Goal: Check status: Check status

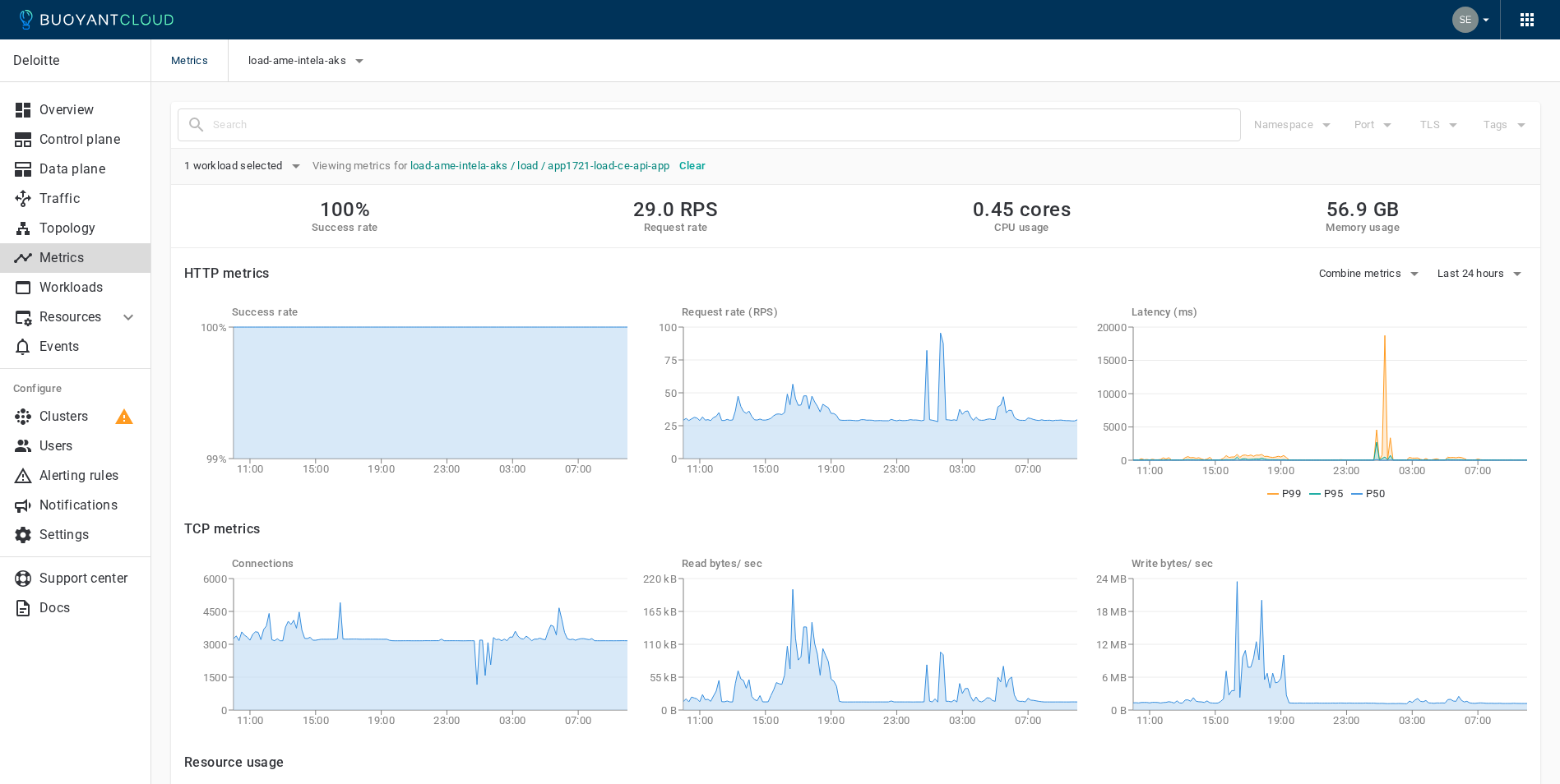
click at [636, 163] on link "load-ame-intela-aks / load / app1721-load-ce-api-app" at bounding box center [540, 166] width 260 height 13
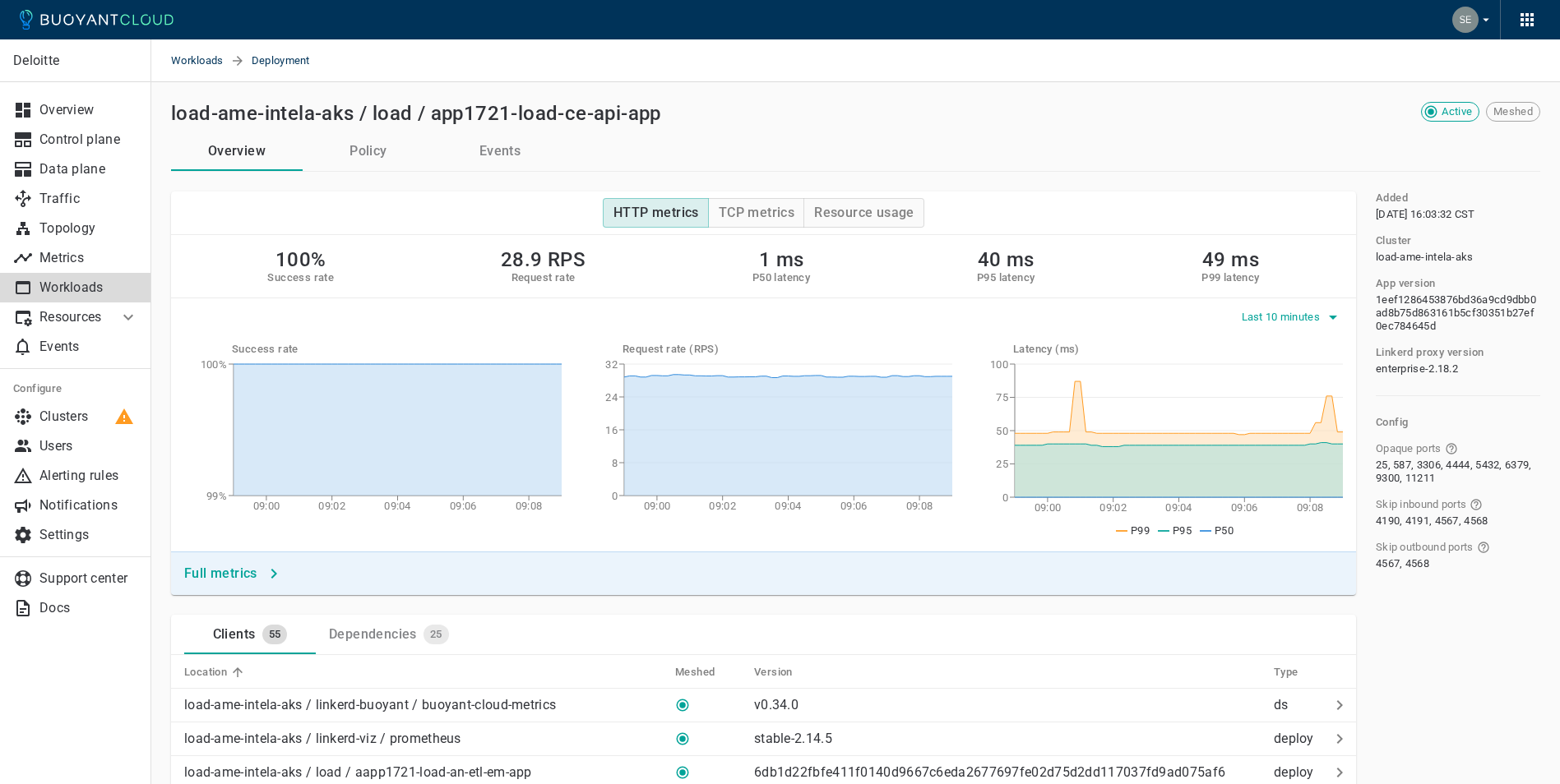
click at [1310, 319] on span "Last 10 minutes" at bounding box center [1282, 317] width 82 height 13
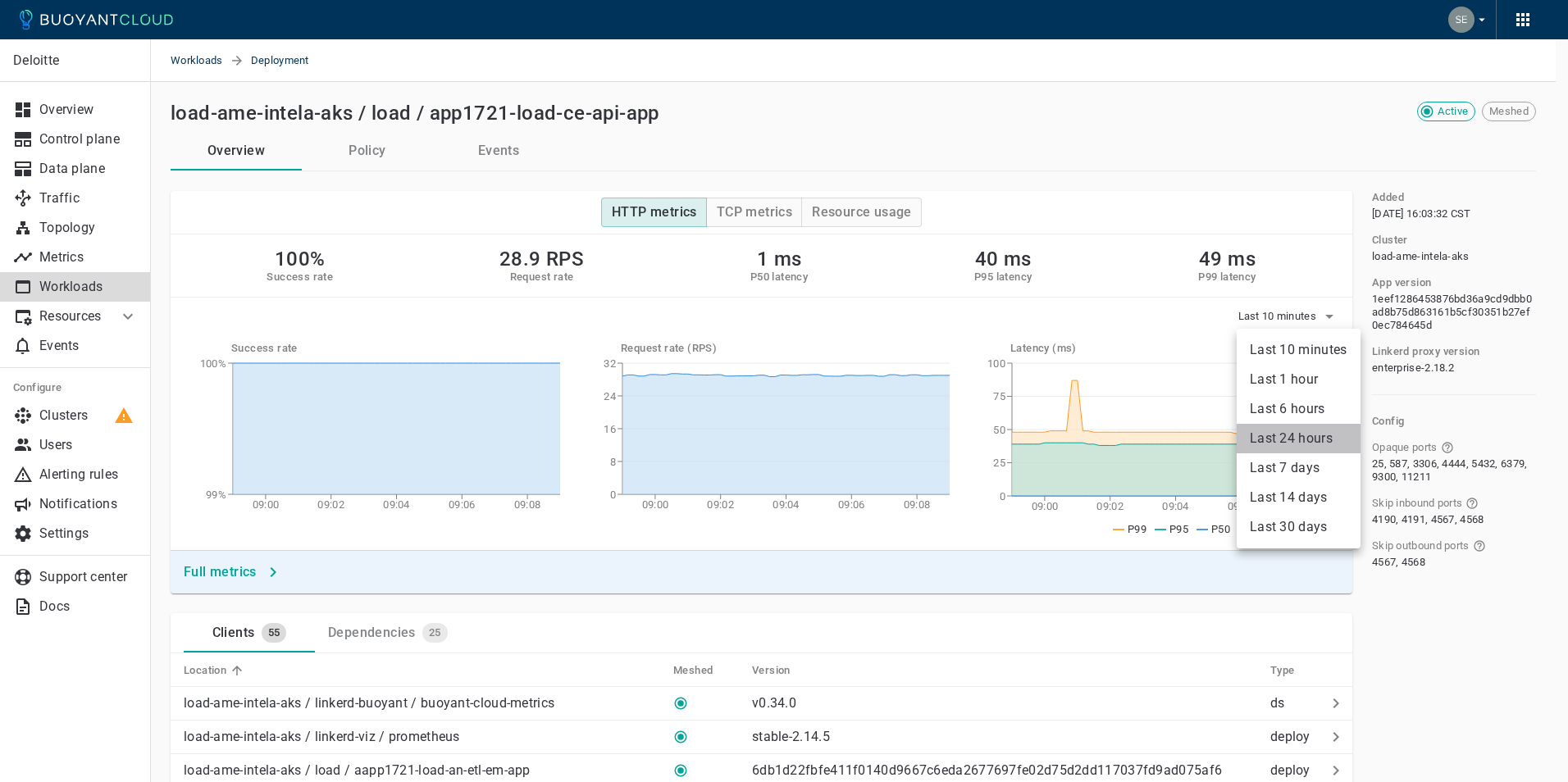
click at [1304, 441] on li "Last 24 hours" at bounding box center [1299, 438] width 124 height 30
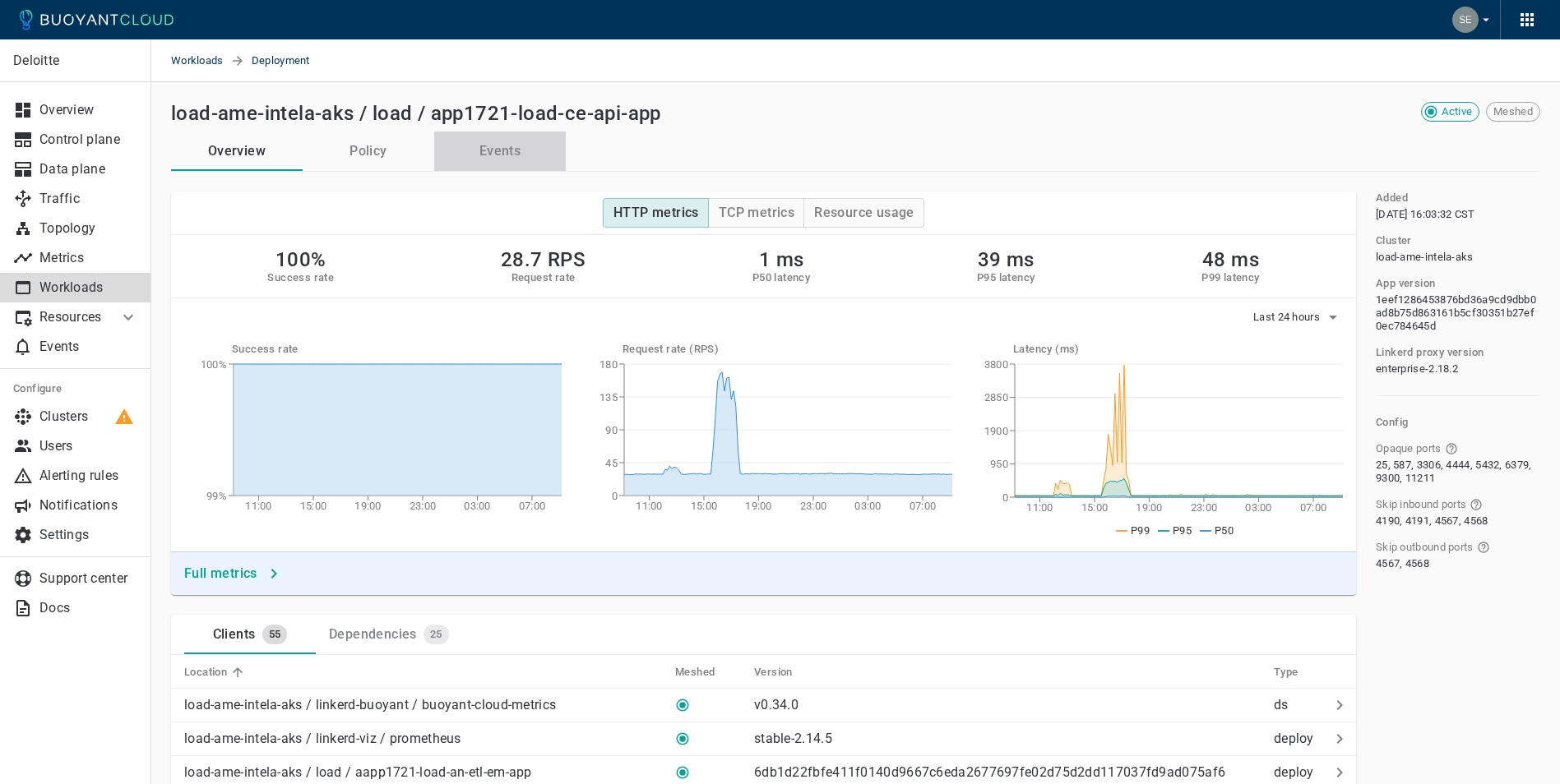
click at [489, 143] on button "Events" at bounding box center [500, 151] width 132 height 39
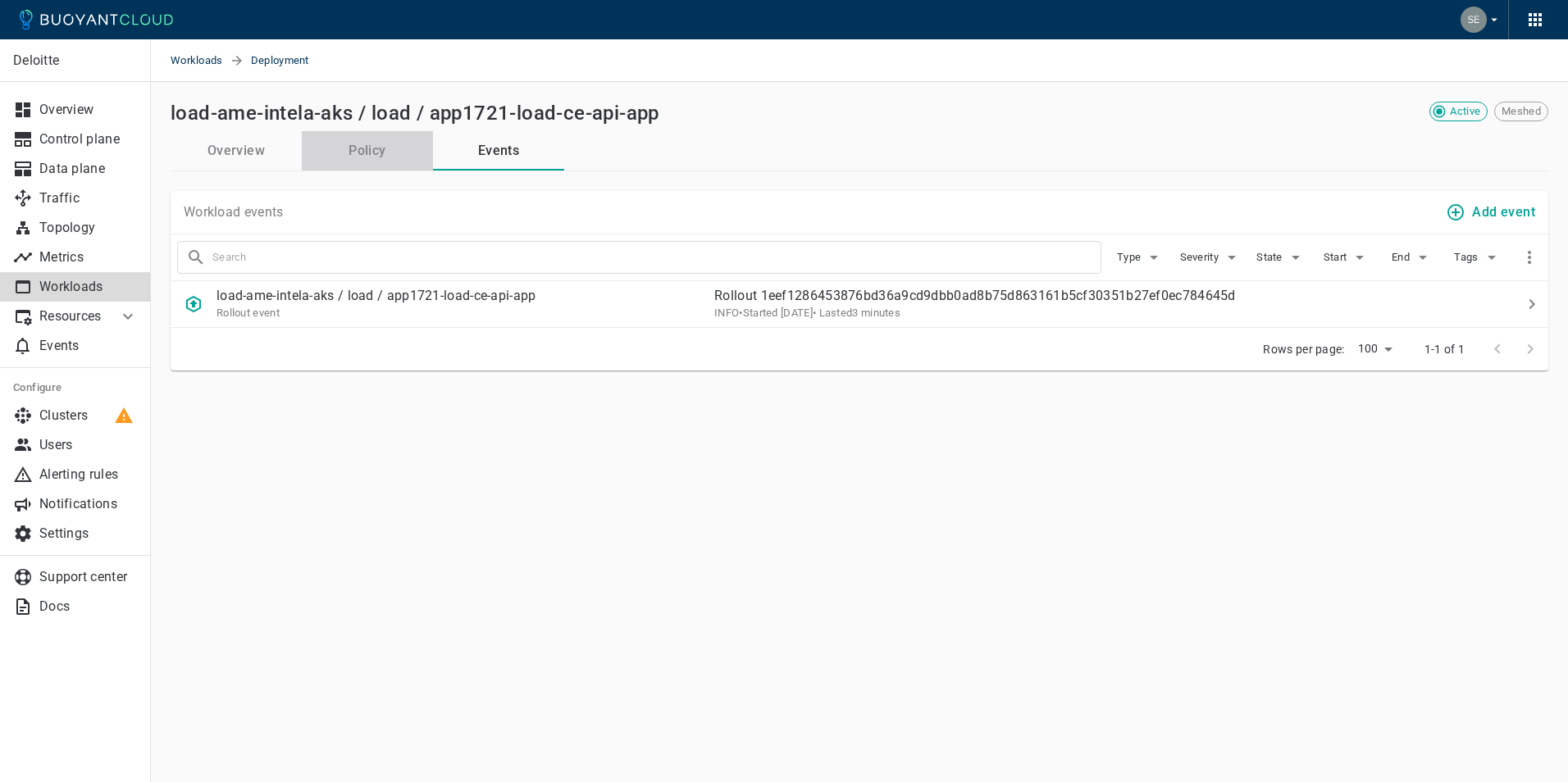
click at [363, 146] on button "Policy" at bounding box center [367, 151] width 131 height 39
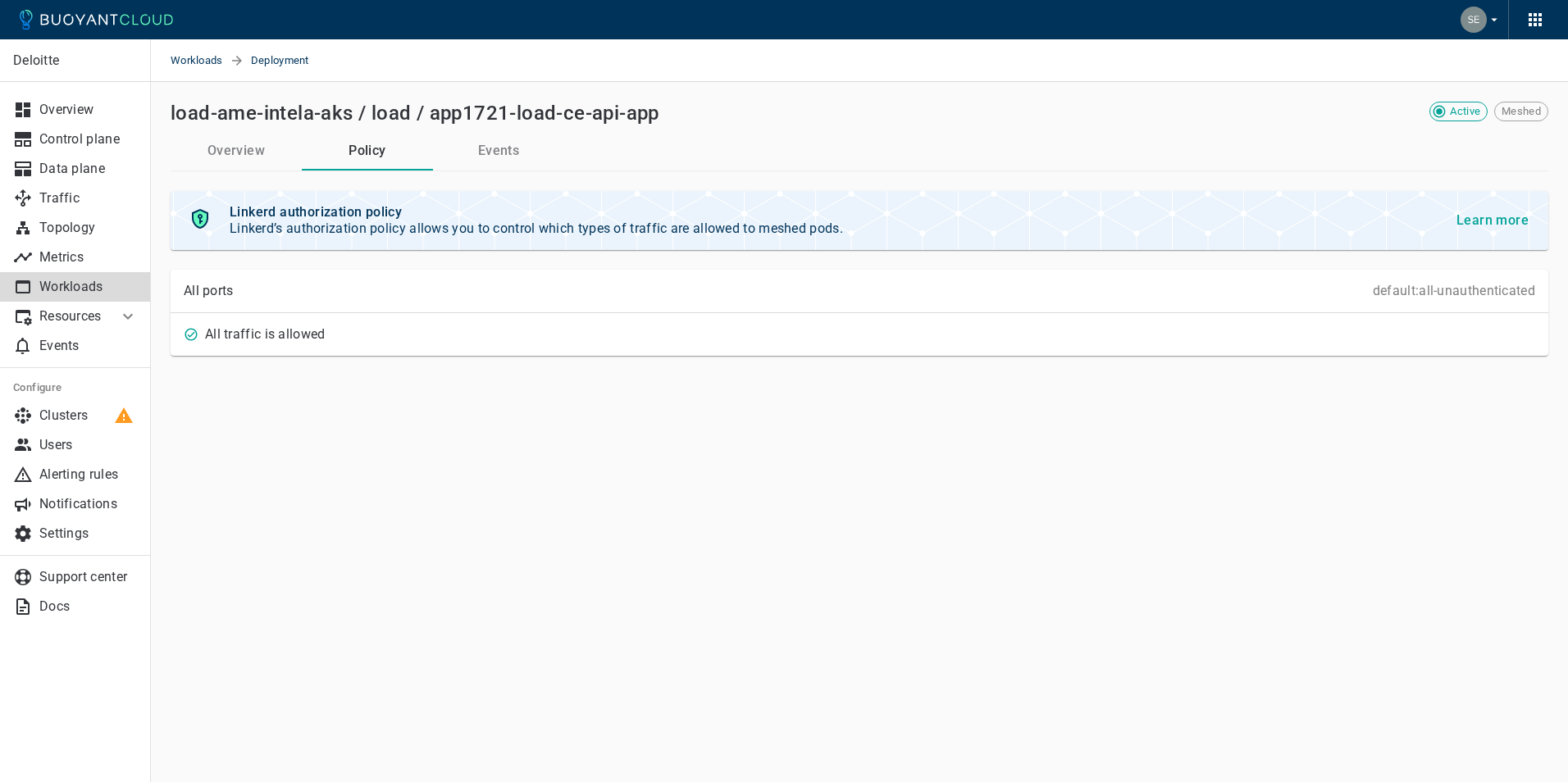
click at [234, 145] on button "Overview" at bounding box center [235, 151] width 131 height 39
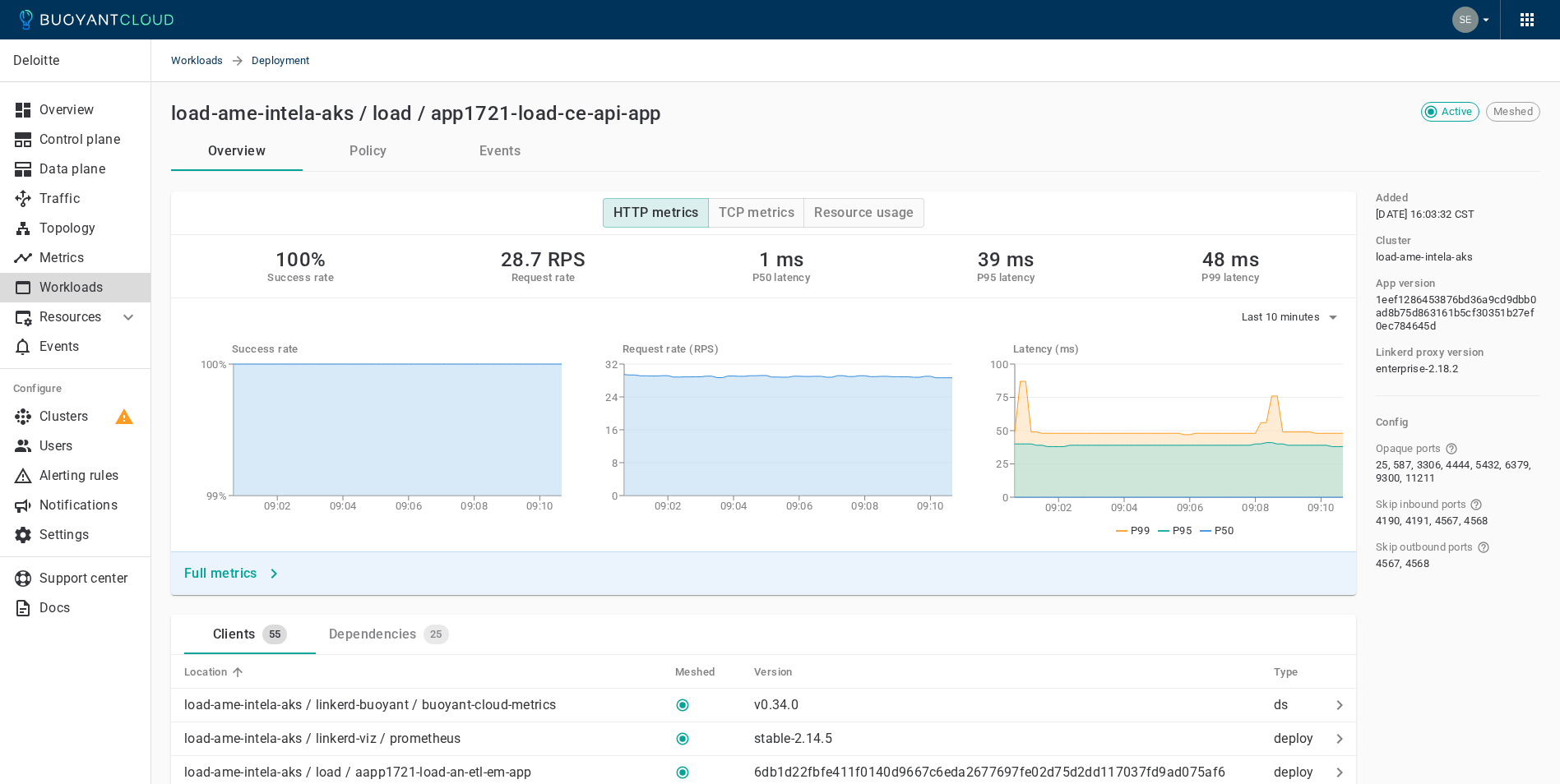
click at [212, 571] on h4 "Full metrics" at bounding box center [221, 573] width 73 height 16
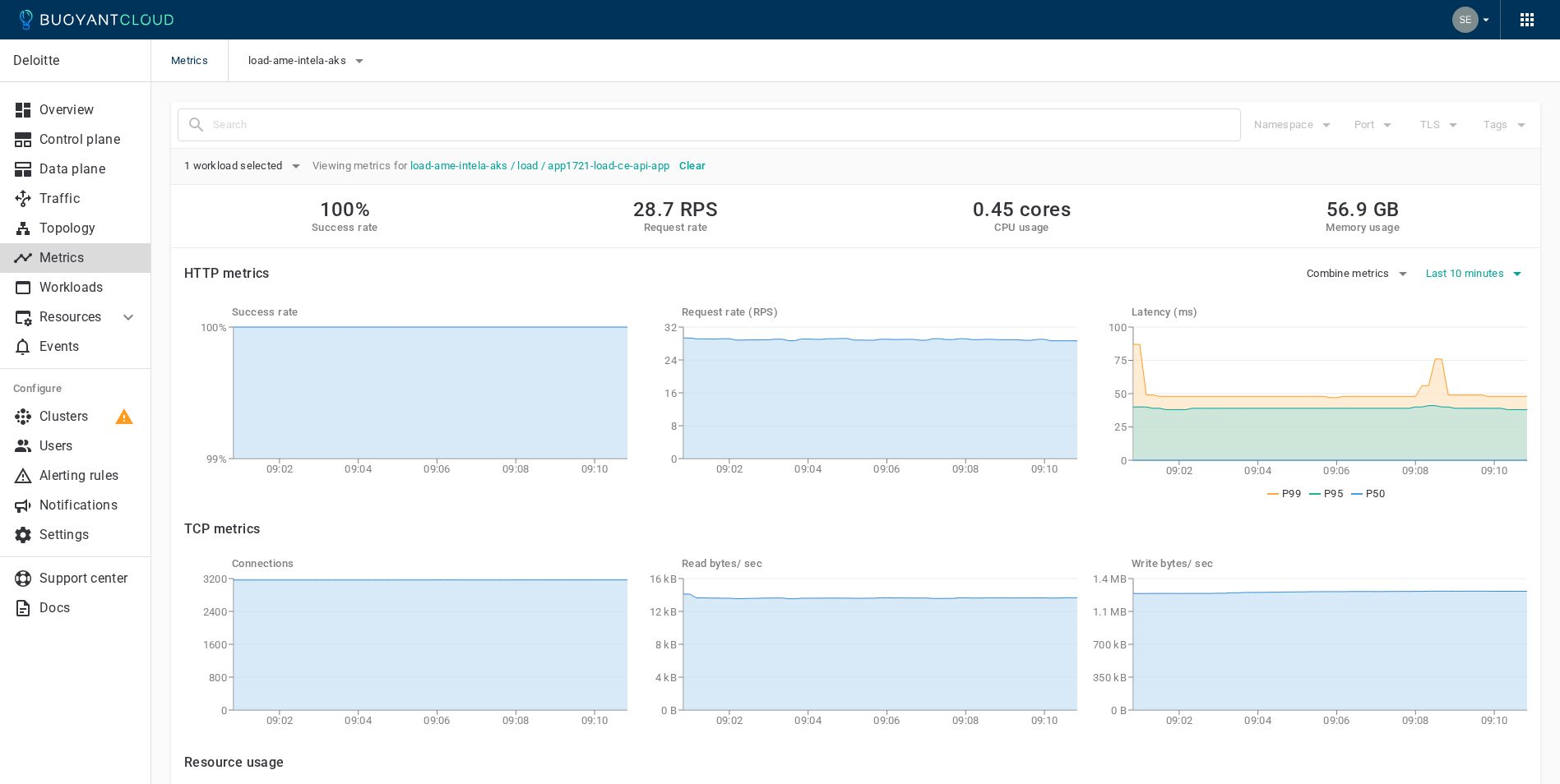
click at [1521, 270] on icon "button" at bounding box center [1517, 274] width 20 height 20
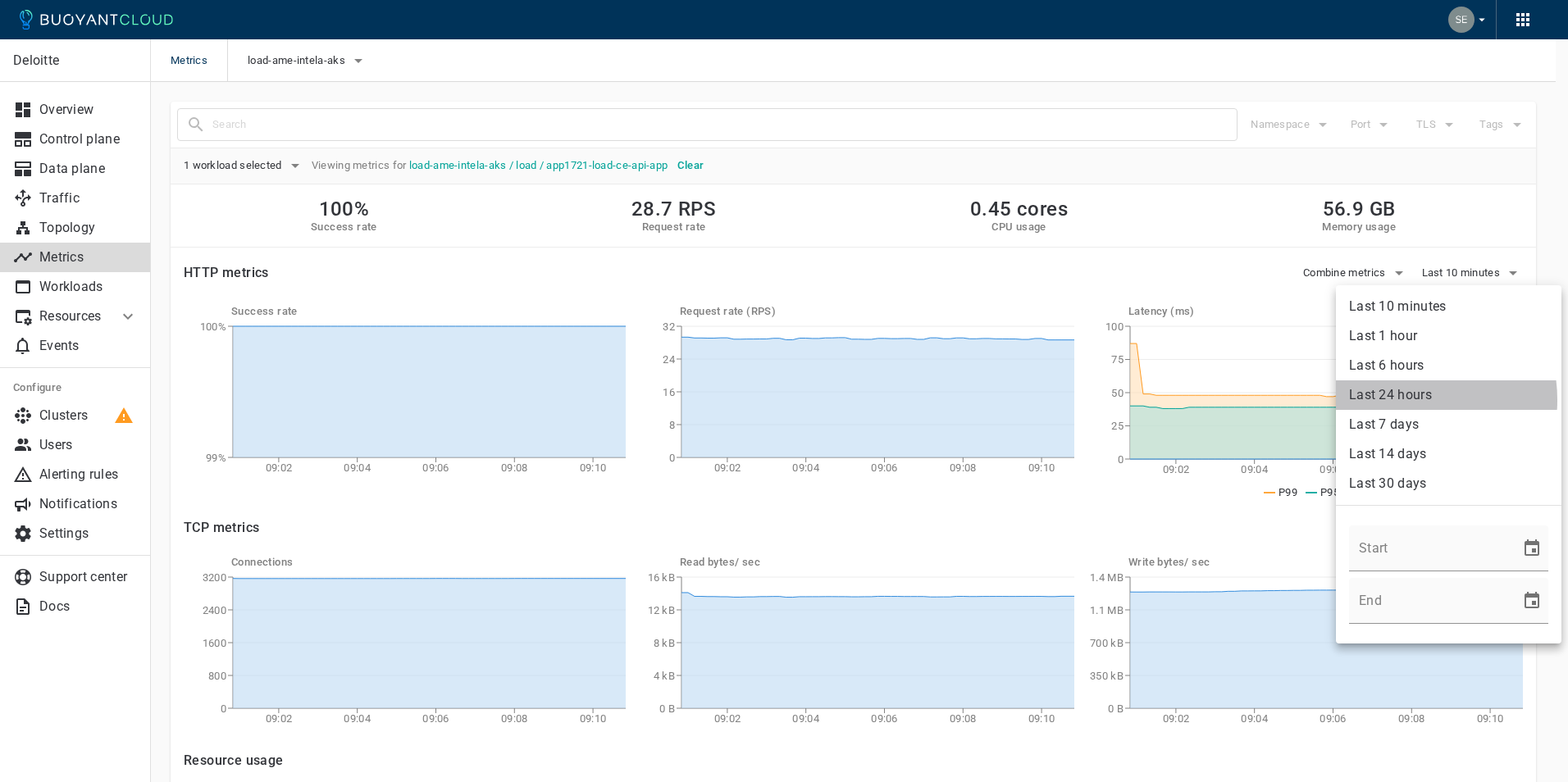
click at [1397, 399] on li "Last 24 hours" at bounding box center [1449, 395] width 225 height 30
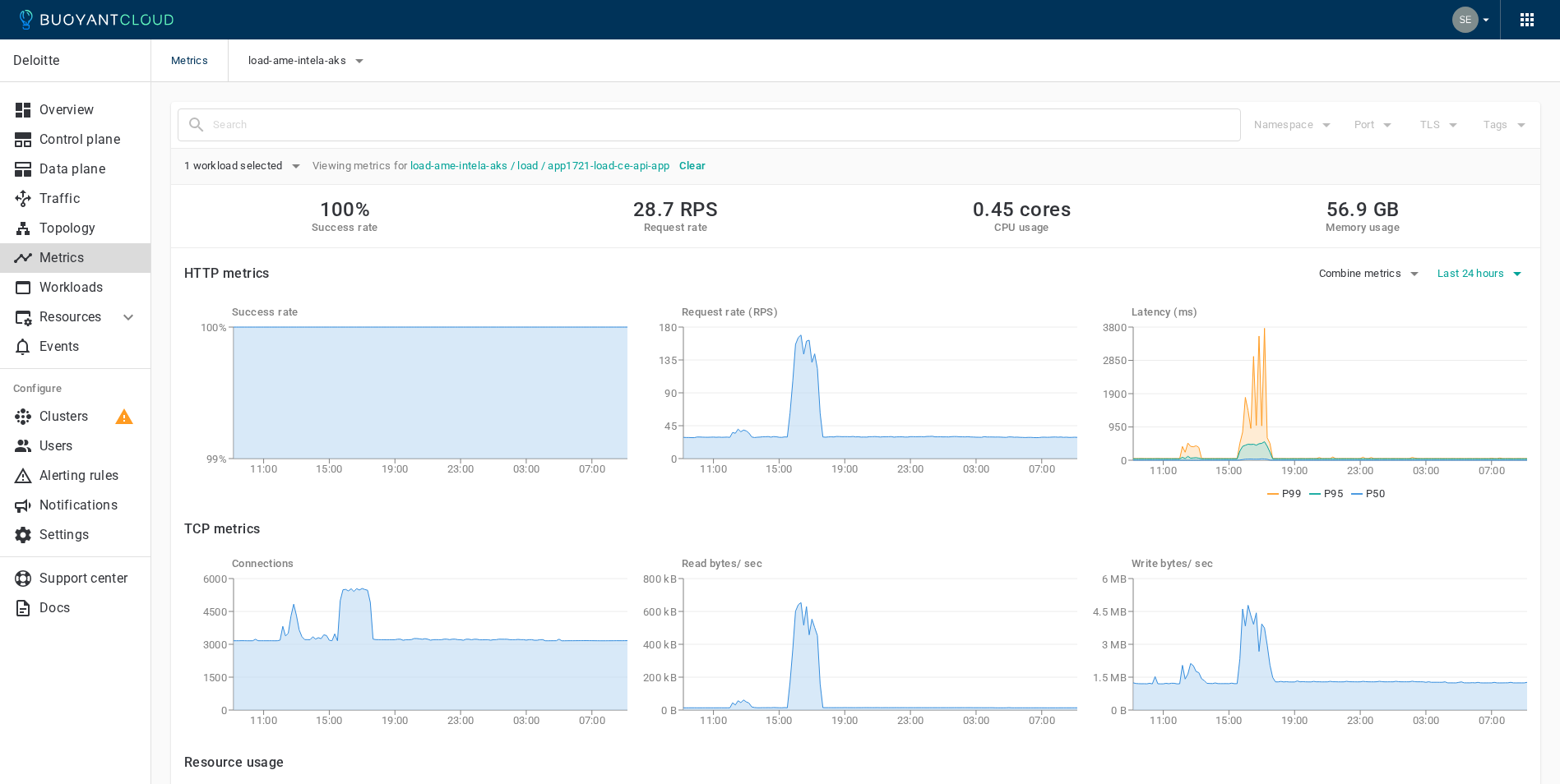
click at [1483, 265] on button "Last 24 hours" at bounding box center [1482, 274] width 89 height 25
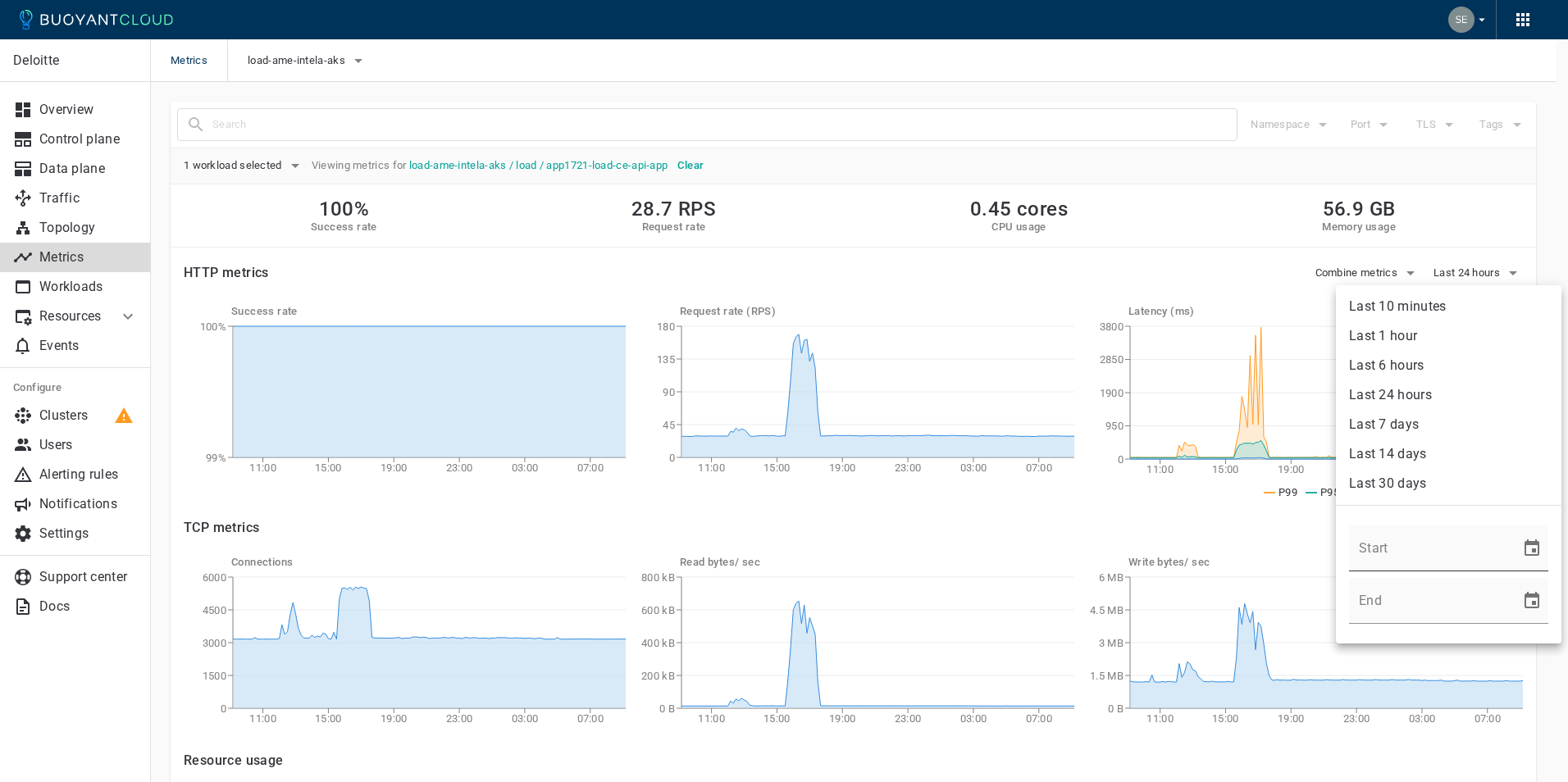
click at [1521, 551] on icon "Choose date" at bounding box center [1531, 548] width 19 height 19
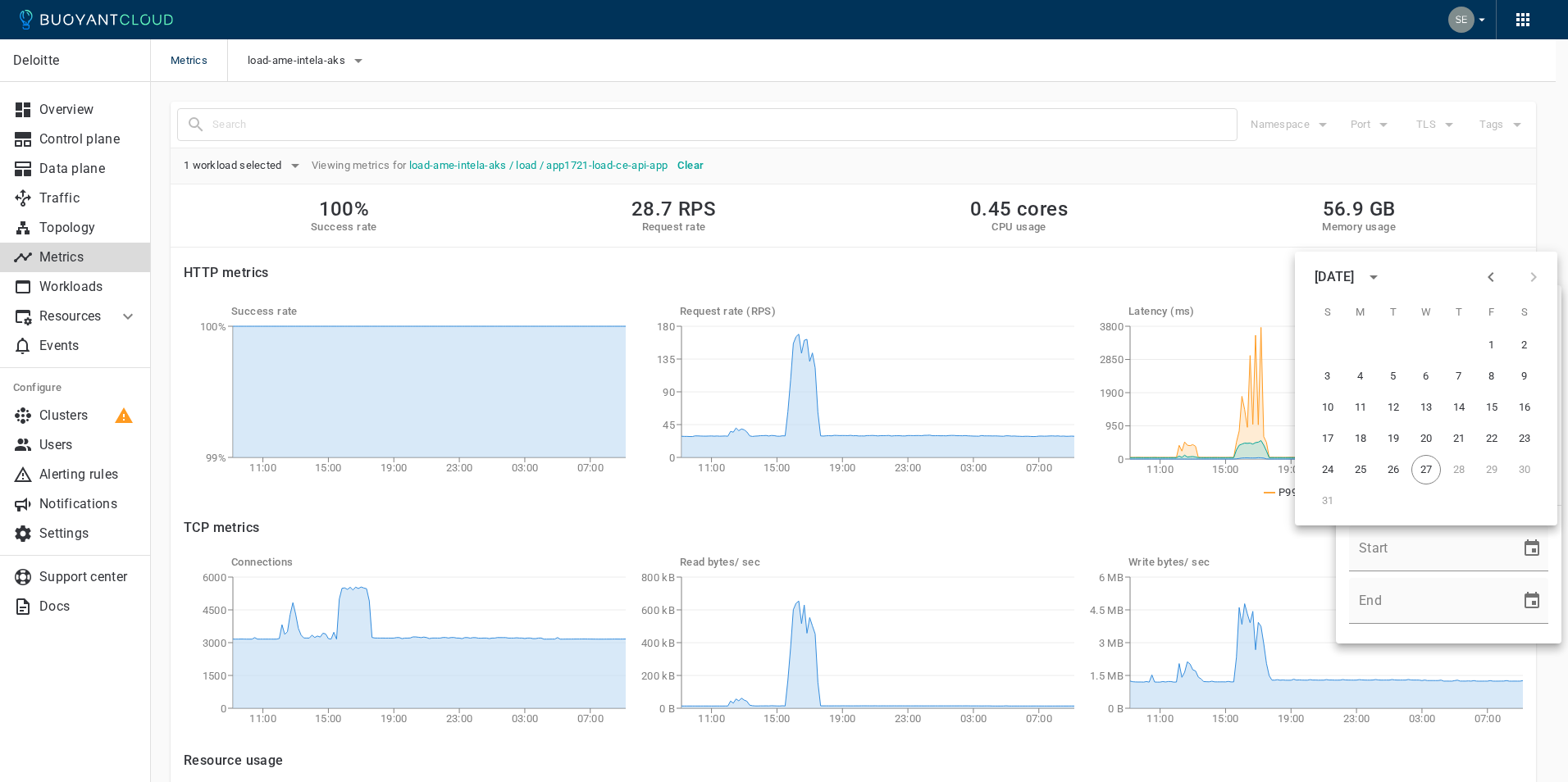
click at [1216, 181] on div at bounding box center [784, 391] width 1568 height 782
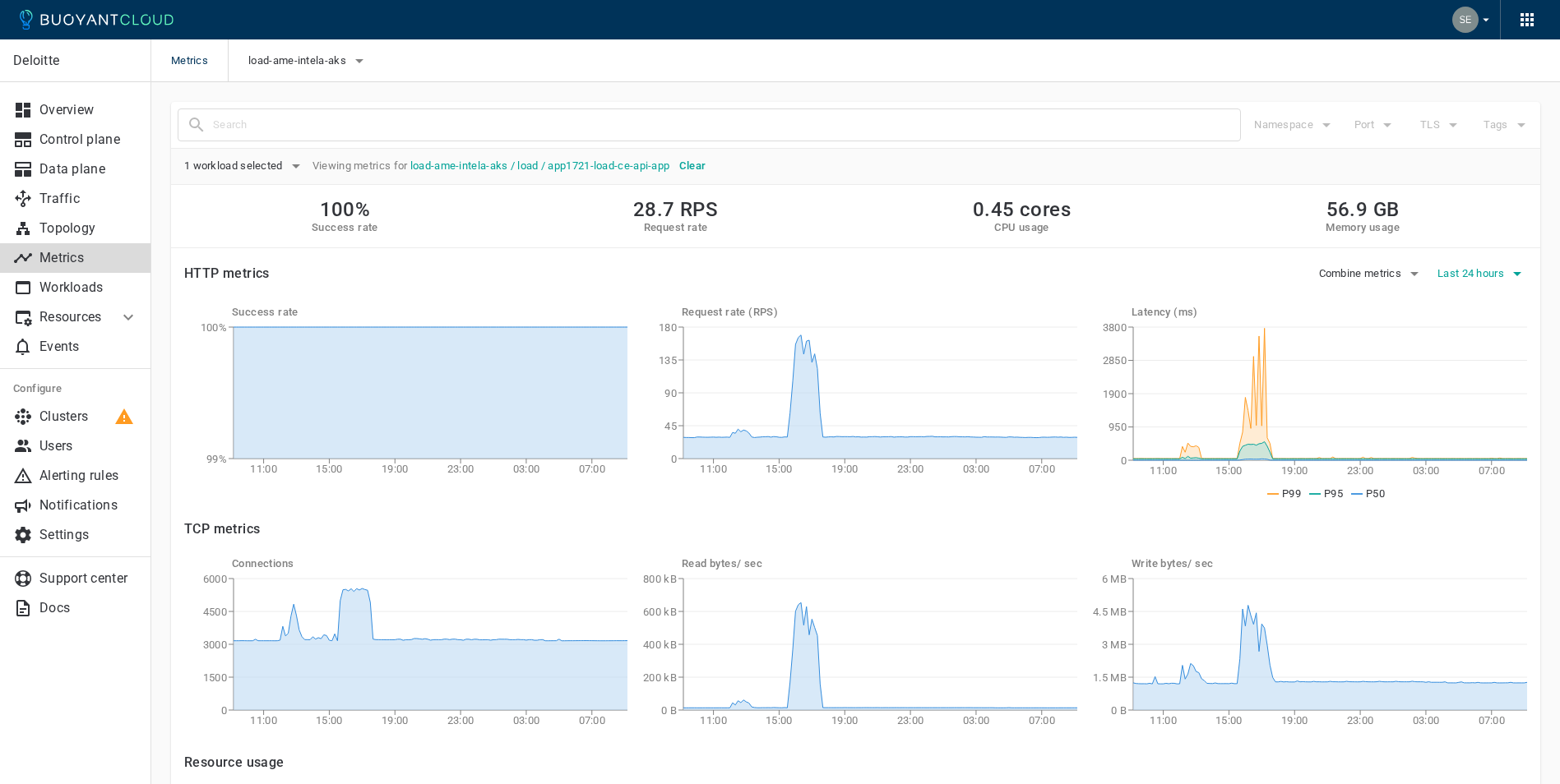
click at [1512, 278] on icon "button" at bounding box center [1517, 274] width 20 height 20
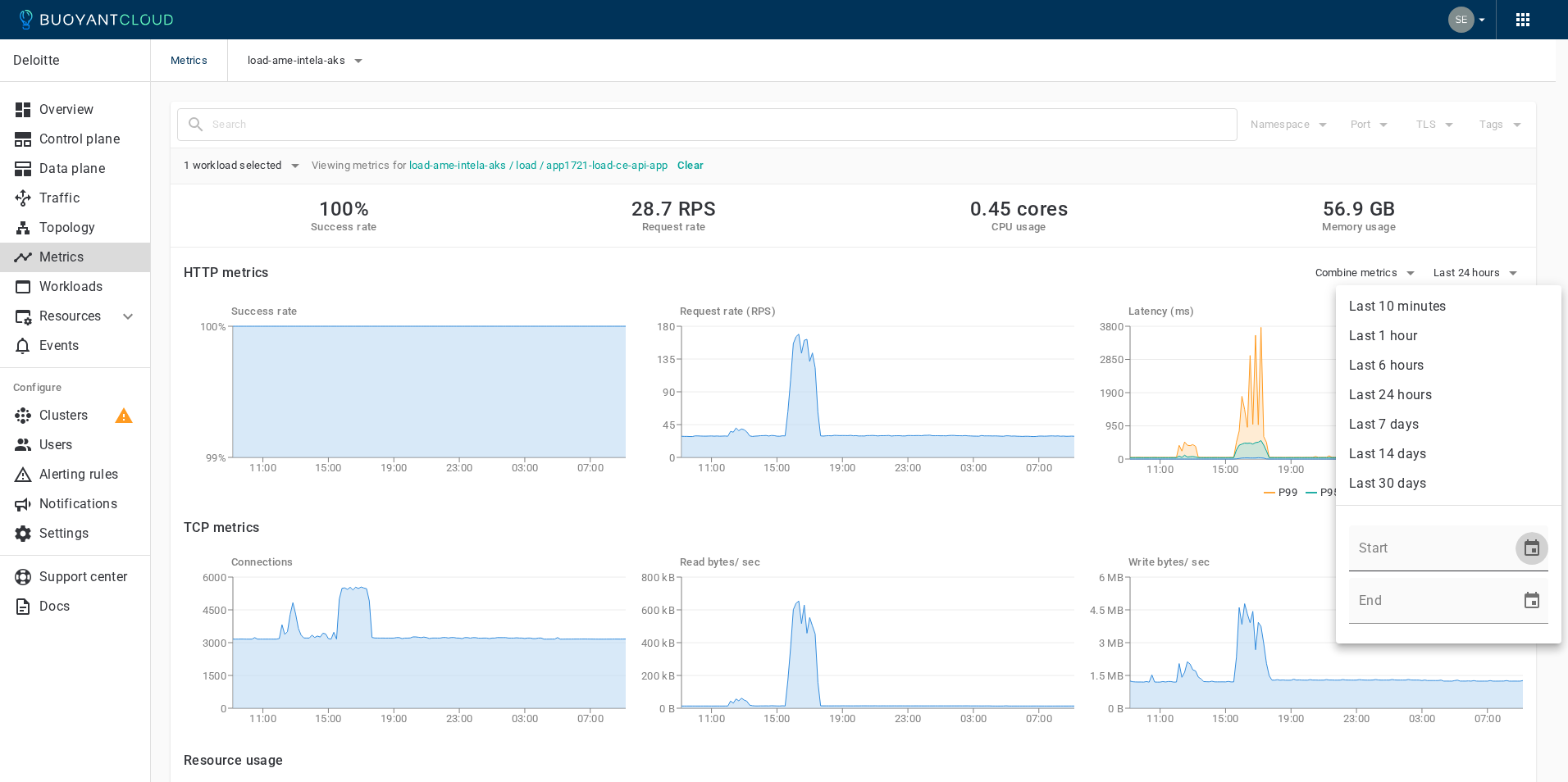
click at [1524, 542] on icon "Choose date" at bounding box center [1531, 547] width 14 height 16
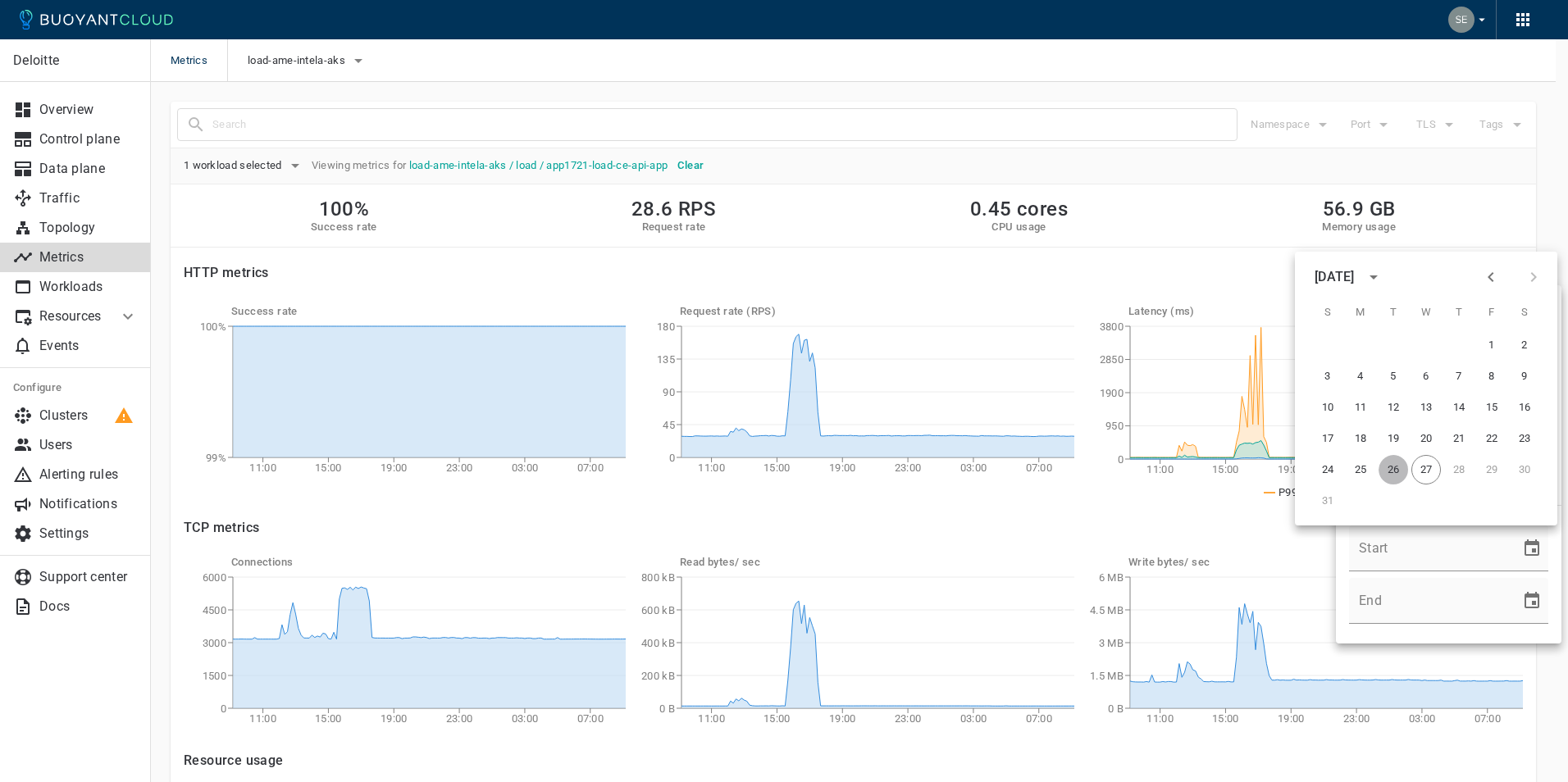
click at [1392, 467] on button "26" at bounding box center [1393, 469] width 30 height 30
type input "[DATE] 12:00 AM"
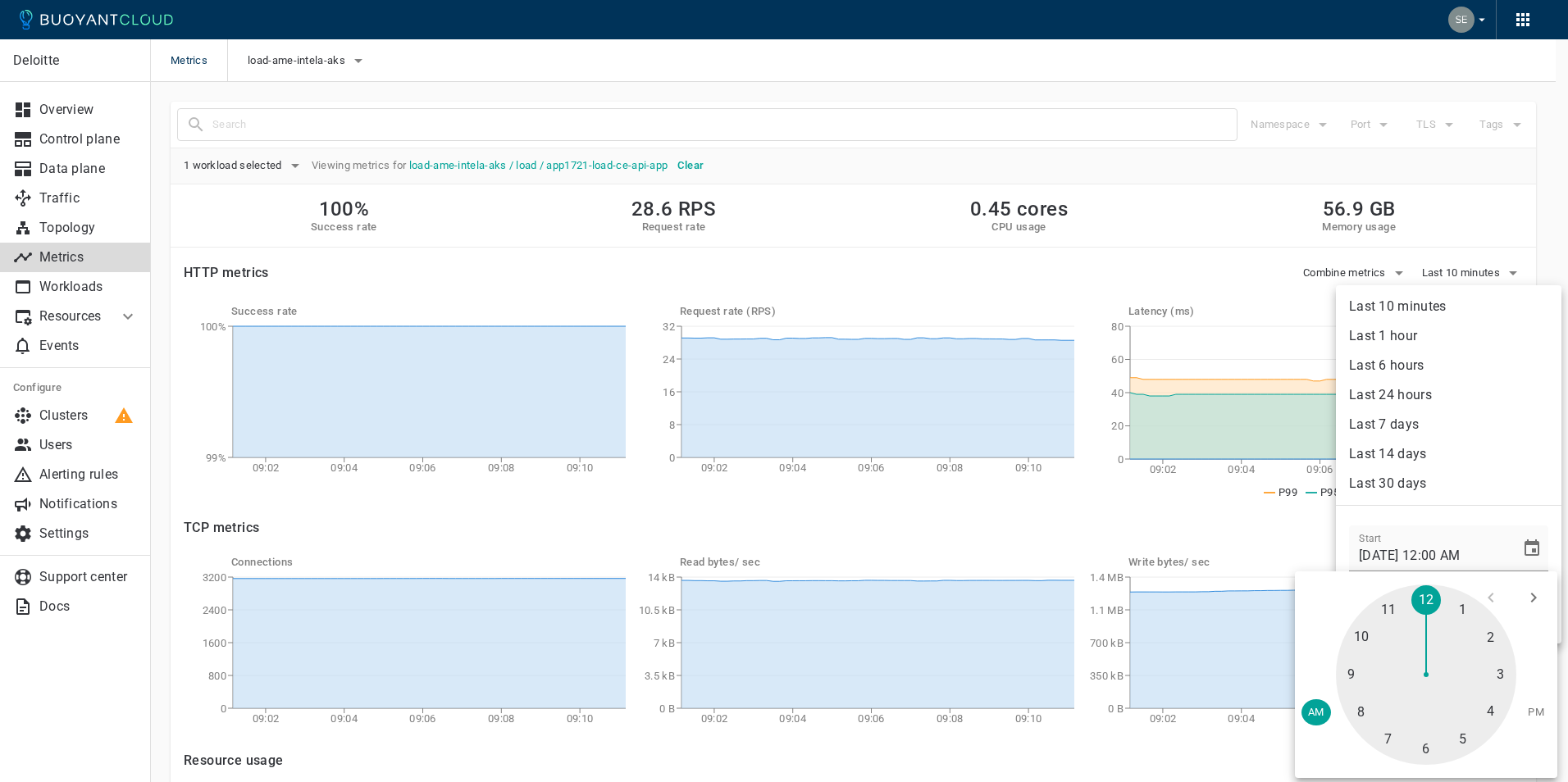
click at [1518, 501] on ul "Last 10 minutes Last 1 hour Last 6 hours Last 24 hours Last 7 days Last 14 days…" at bounding box center [1449, 464] width 225 height 358
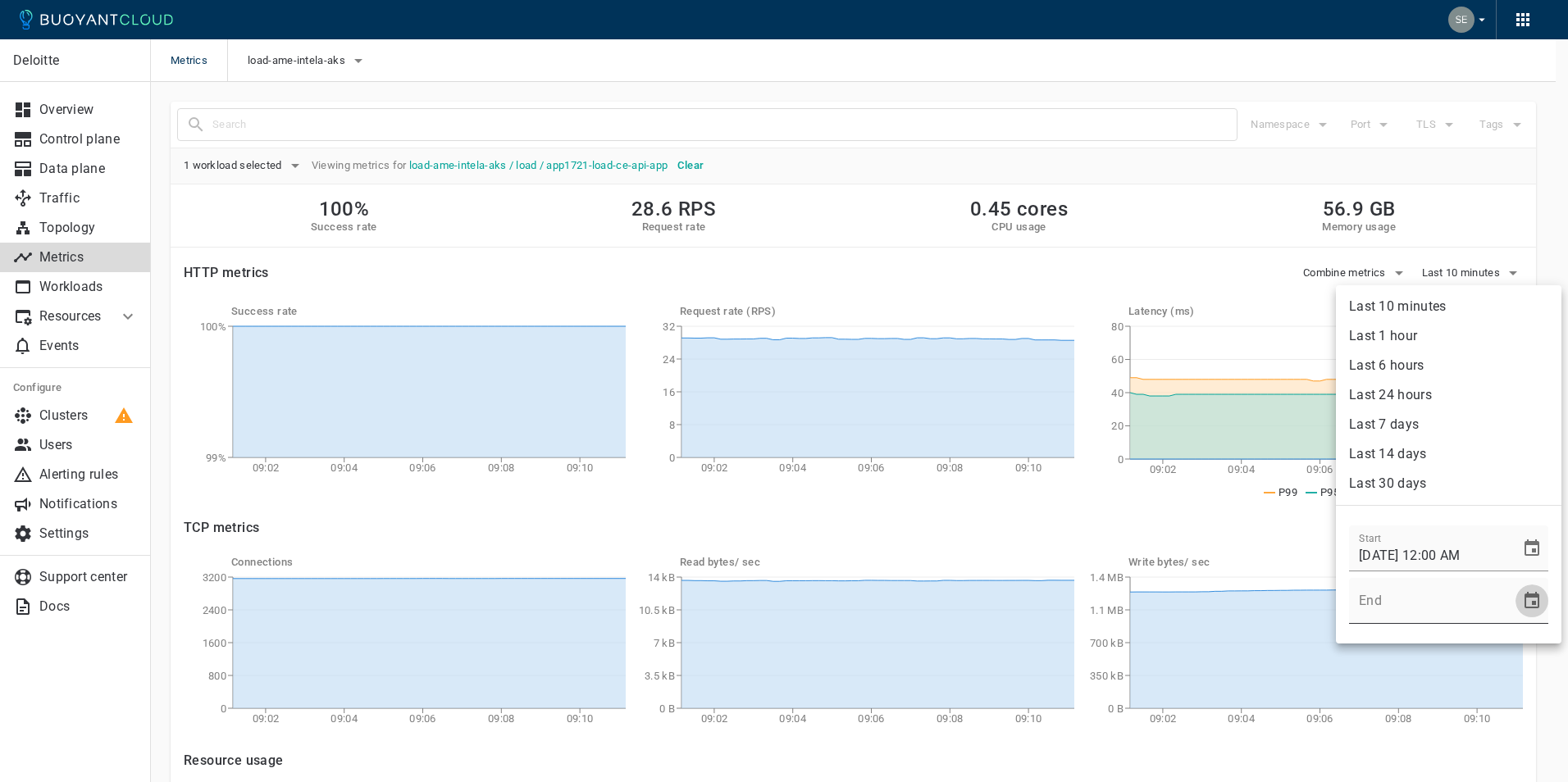
click at [1530, 602] on icon "Choose date" at bounding box center [1531, 601] width 19 height 19
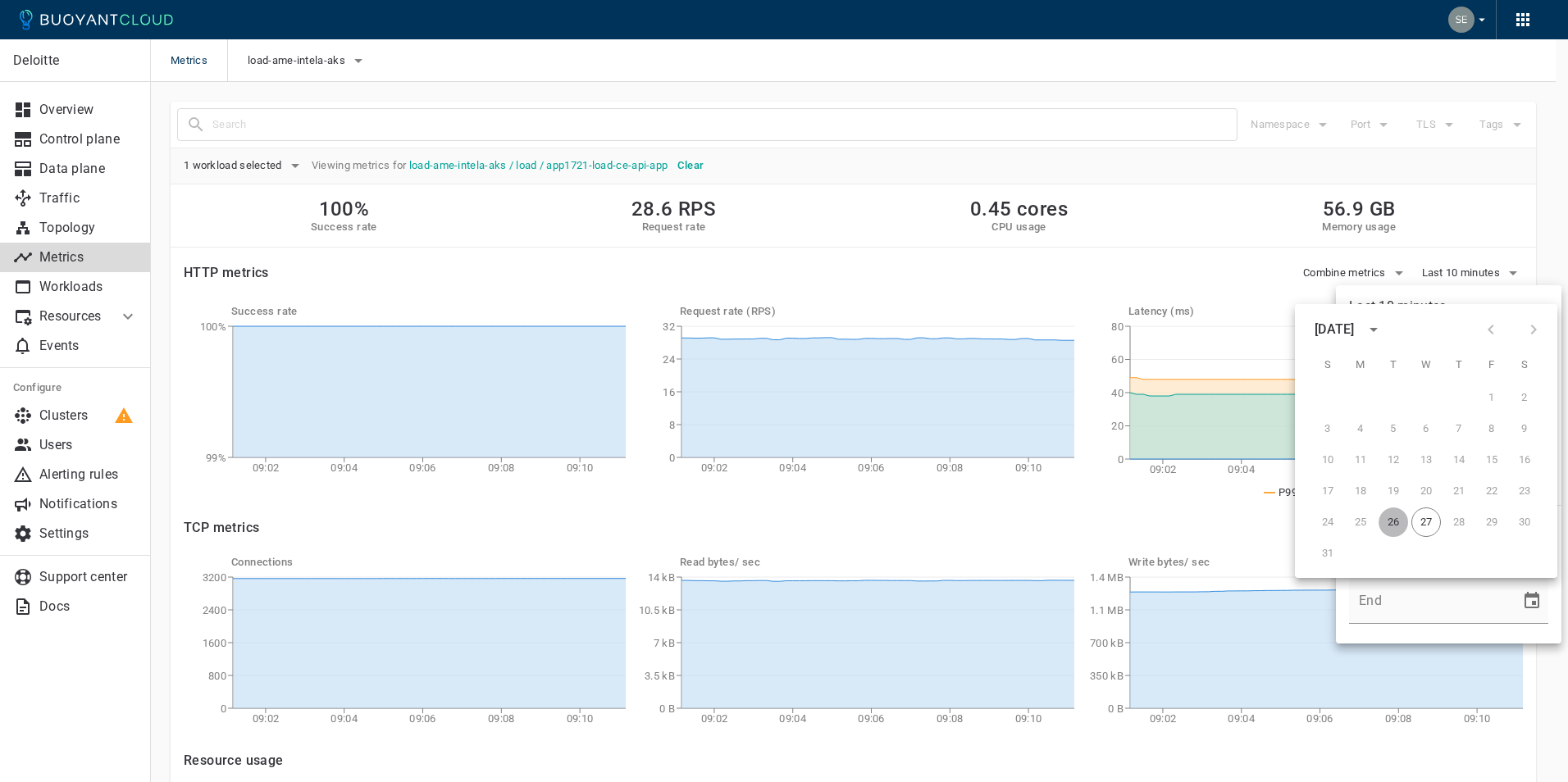
click at [1393, 522] on button "26" at bounding box center [1393, 522] width 30 height 30
type input "[DATE] 12:00 AM"
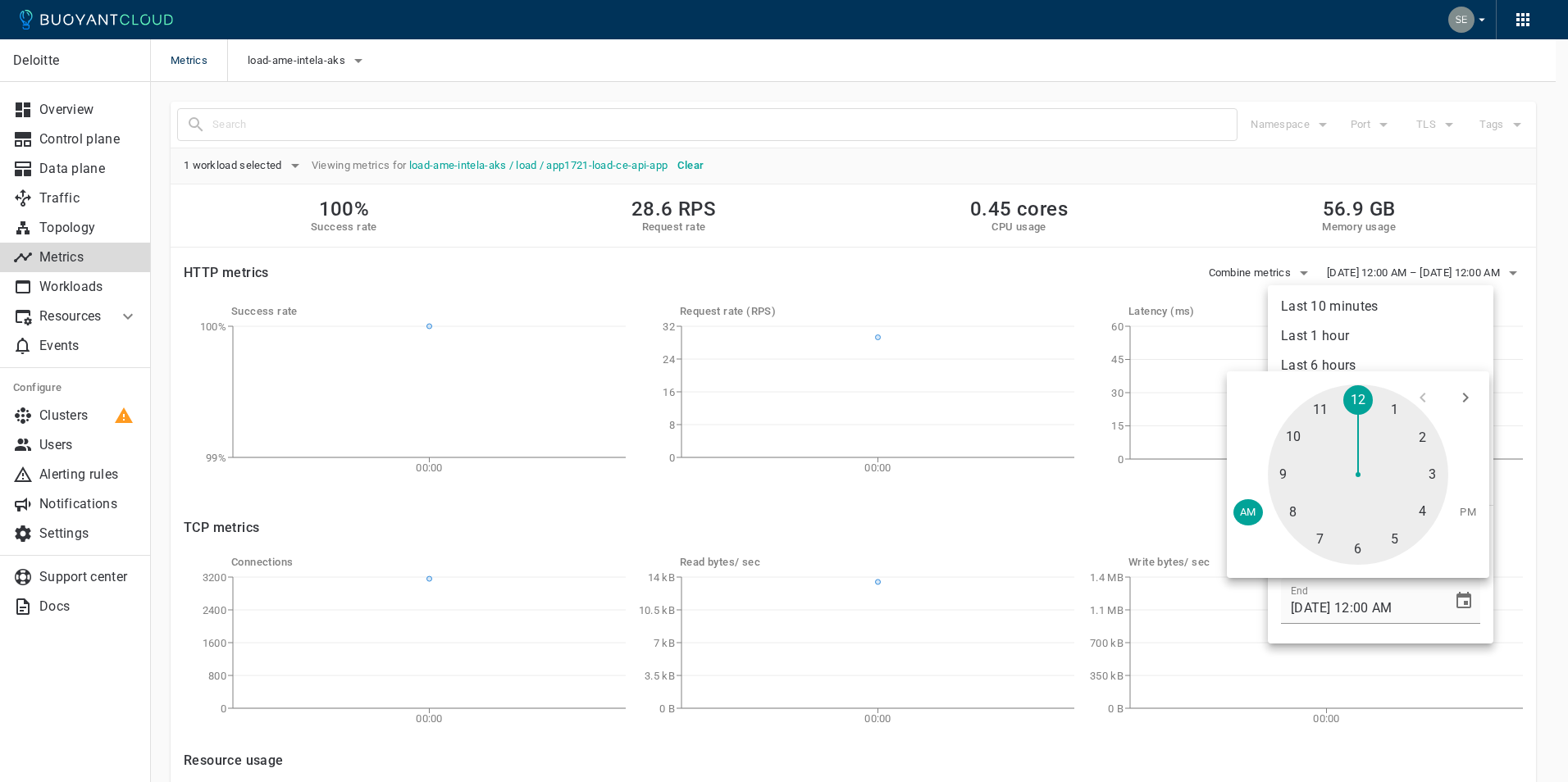
click at [1496, 368] on div at bounding box center [784, 391] width 1568 height 782
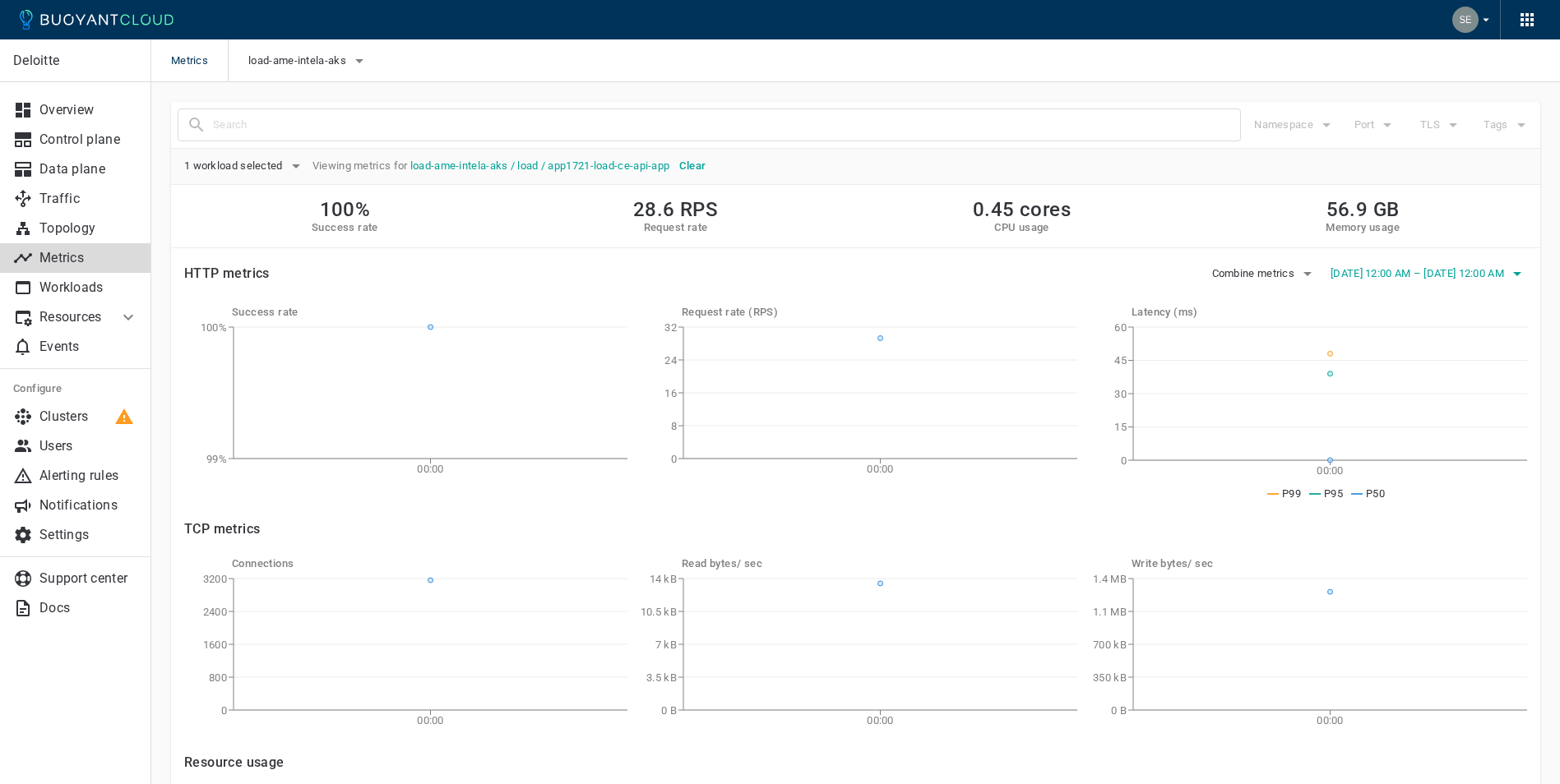
click at [1512, 270] on icon "button" at bounding box center [1517, 274] width 20 height 20
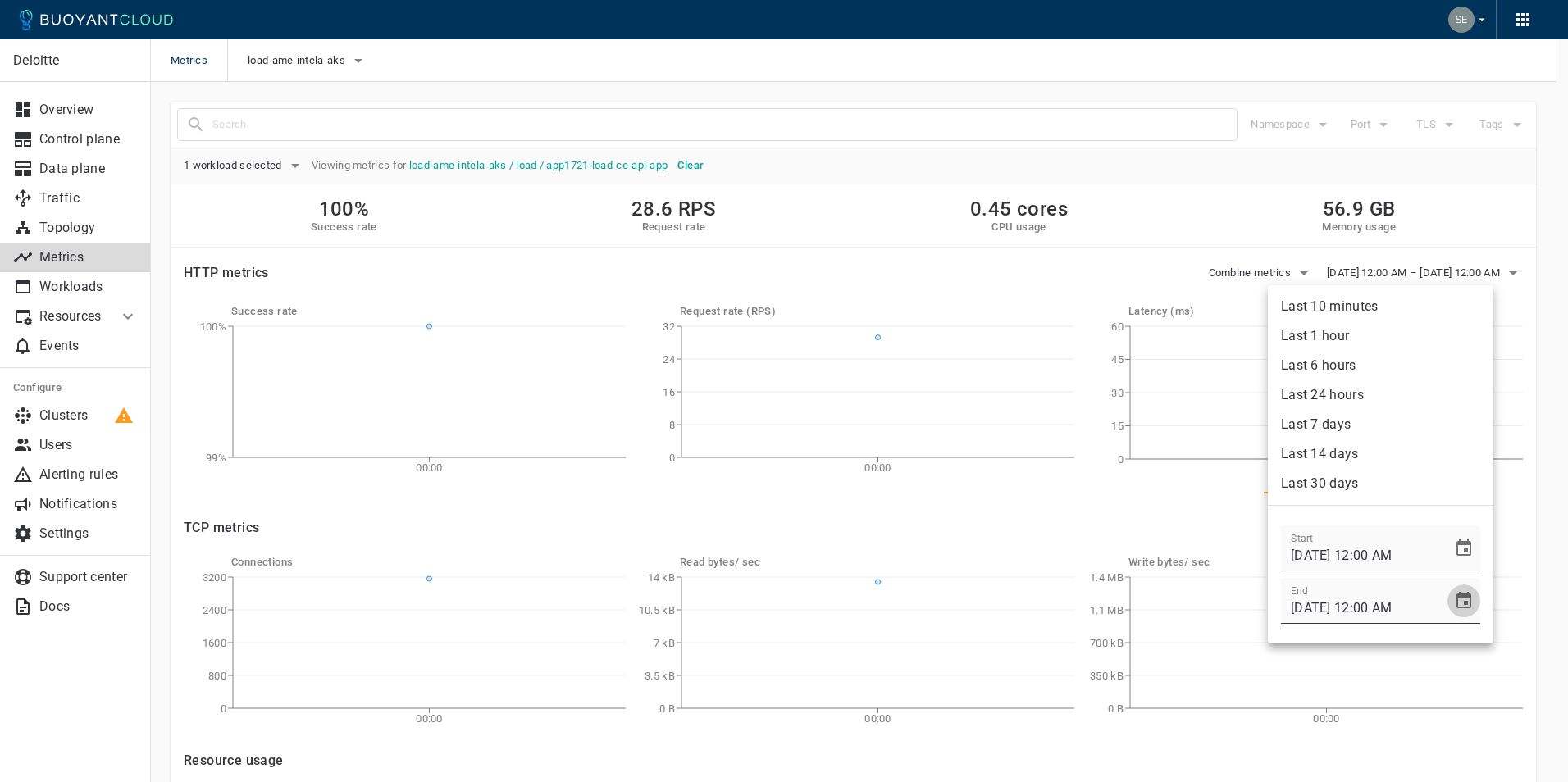
click at [1456, 593] on icon "Choose date, selected date is Aug 26, 2025" at bounding box center [1463, 600] width 14 height 16
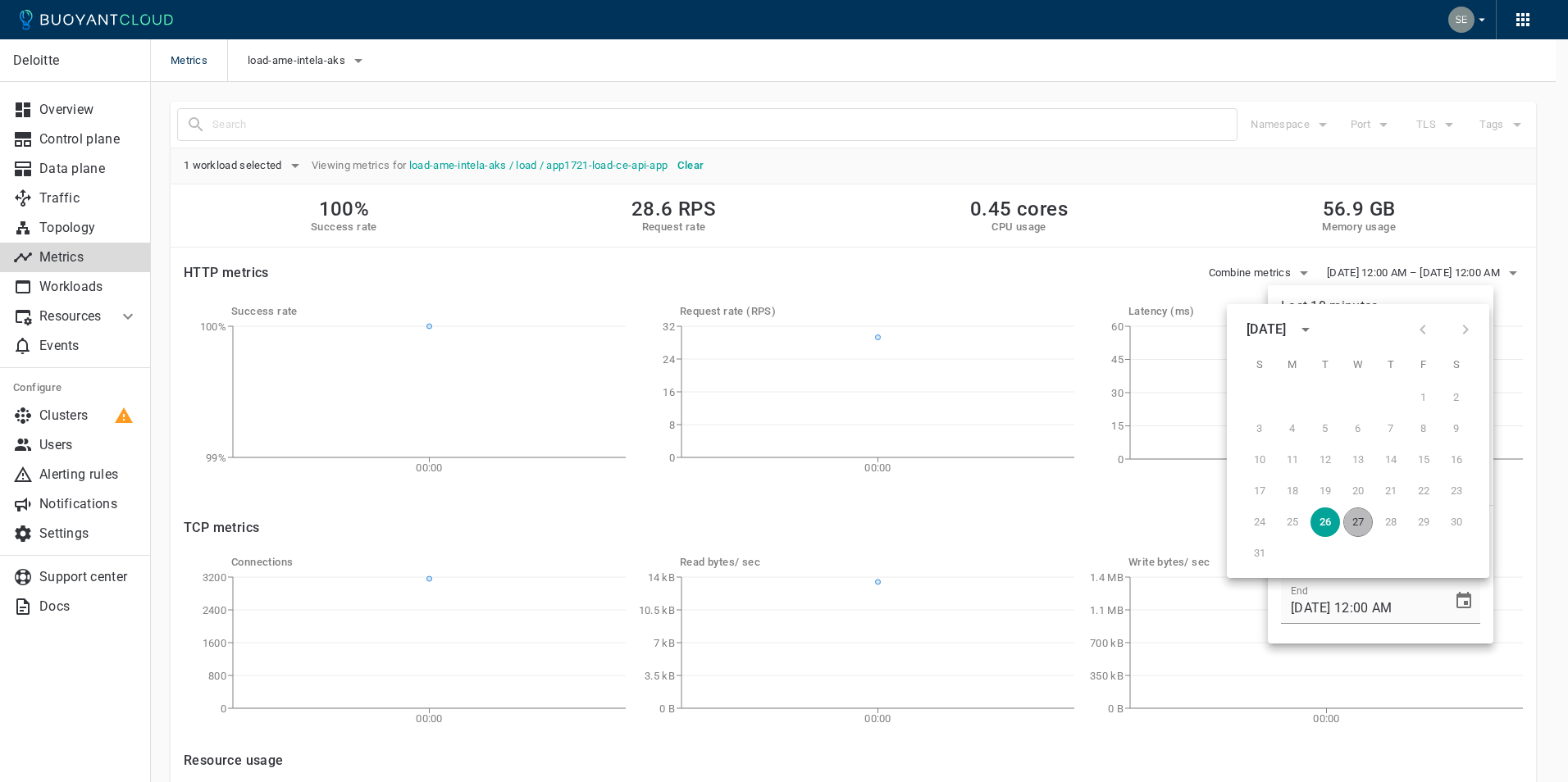
click at [1357, 519] on button "27" at bounding box center [1357, 522] width 30 height 30
type input "[DATE] 12:00 AM"
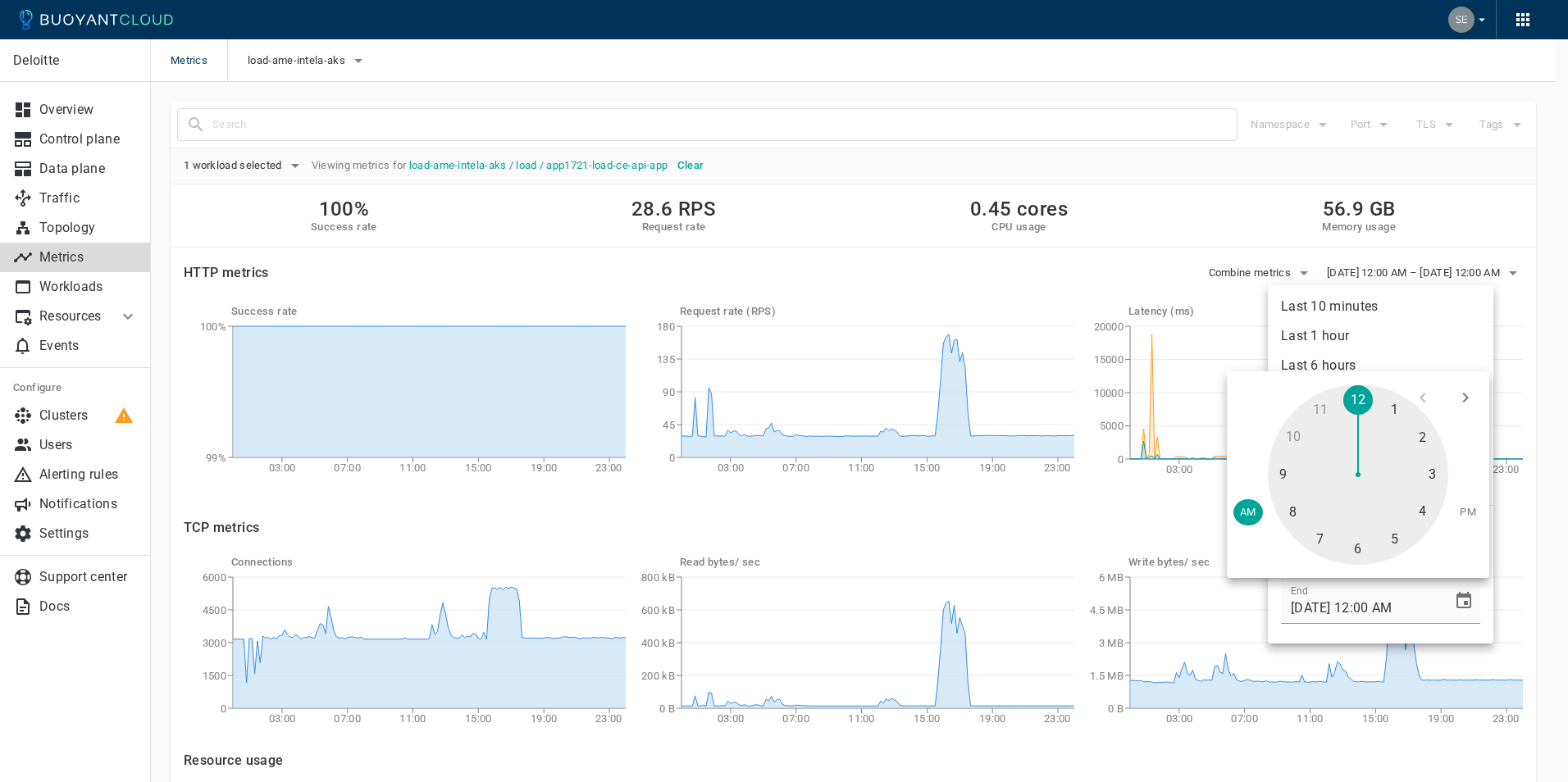
click at [1418, 175] on div at bounding box center [784, 391] width 1568 height 782
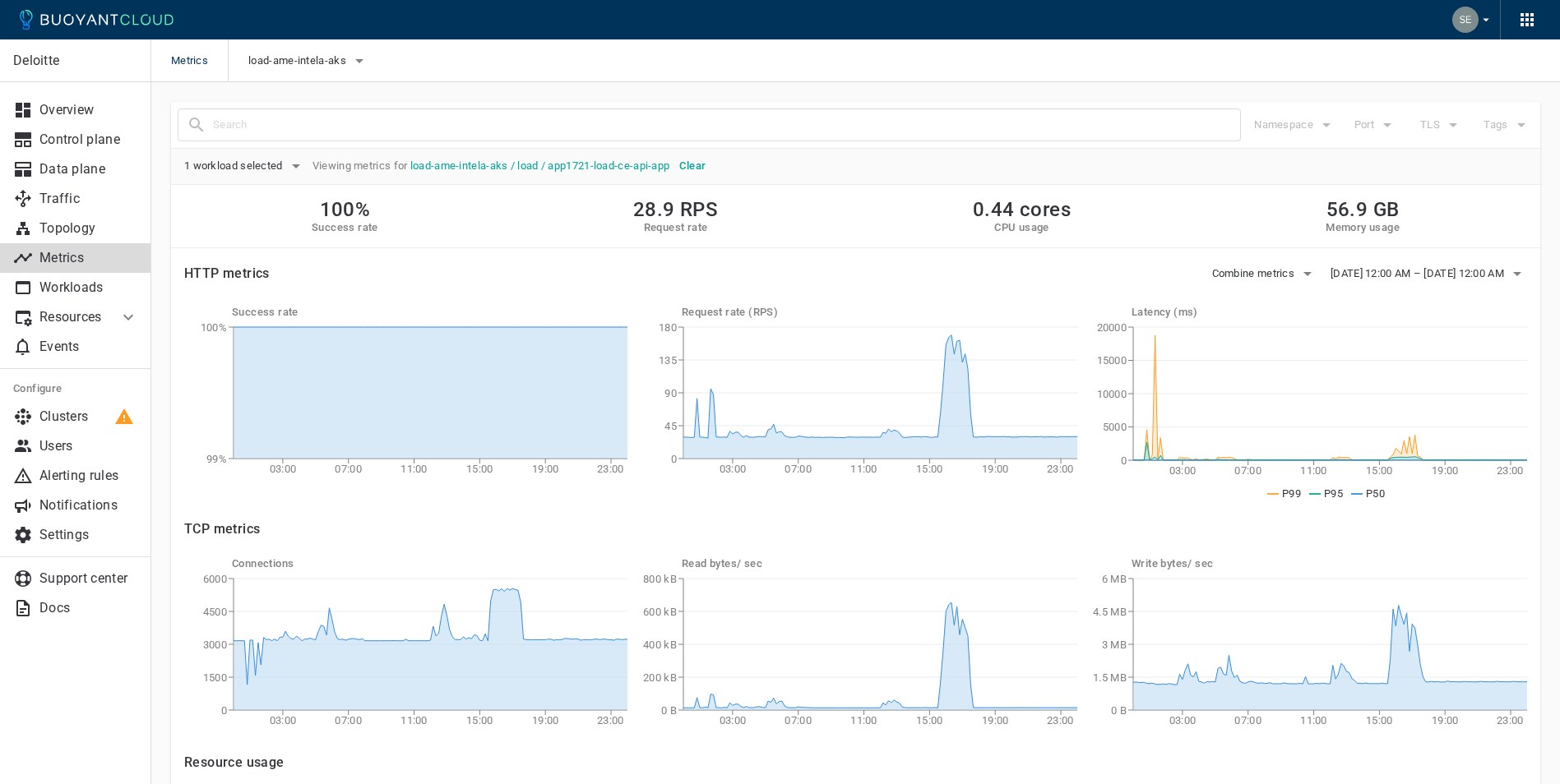
scroll to position [263, 0]
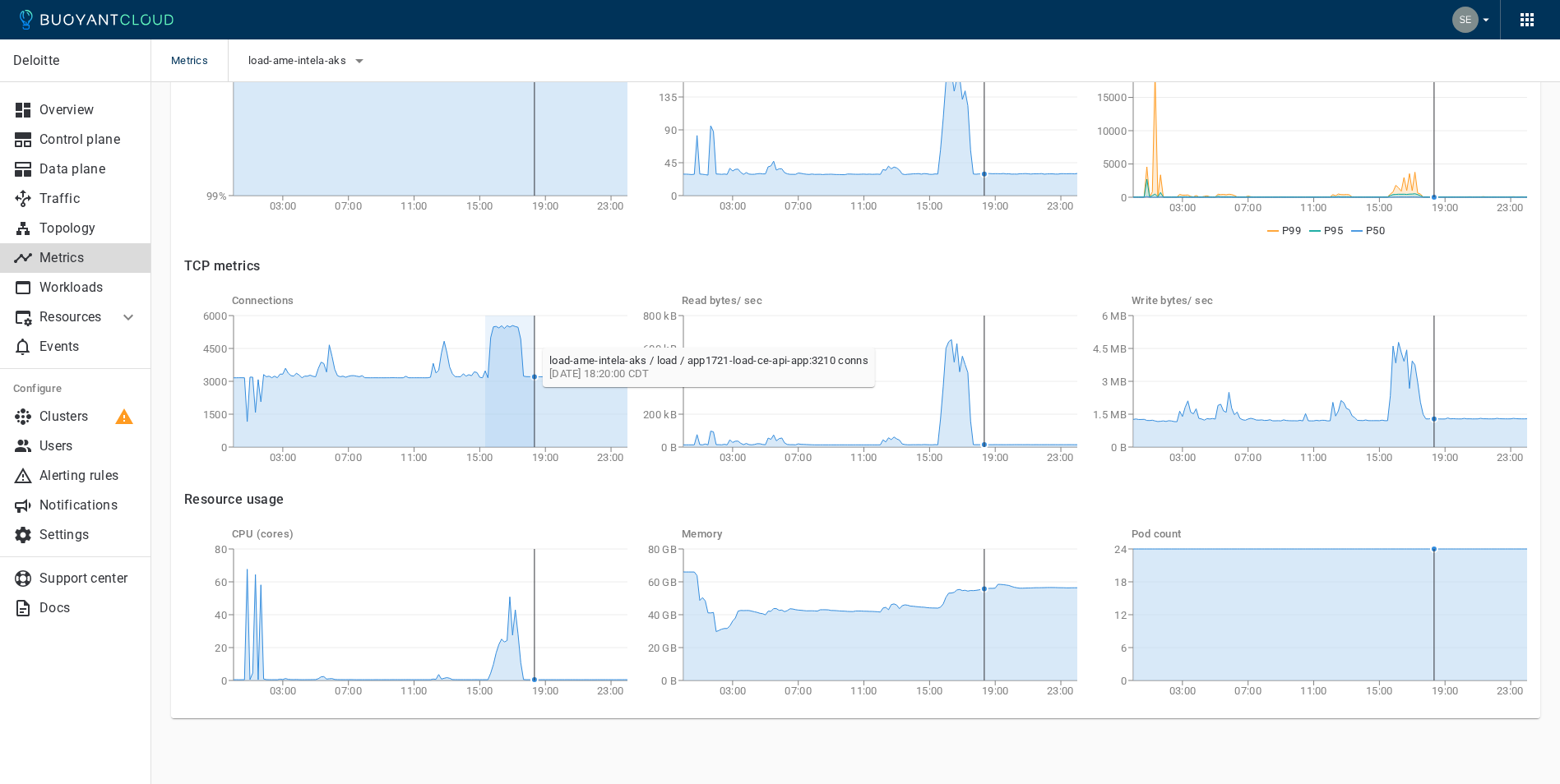
drag, startPoint x: 486, startPoint y: 326, endPoint x: 534, endPoint y: 340, distance: 50.0
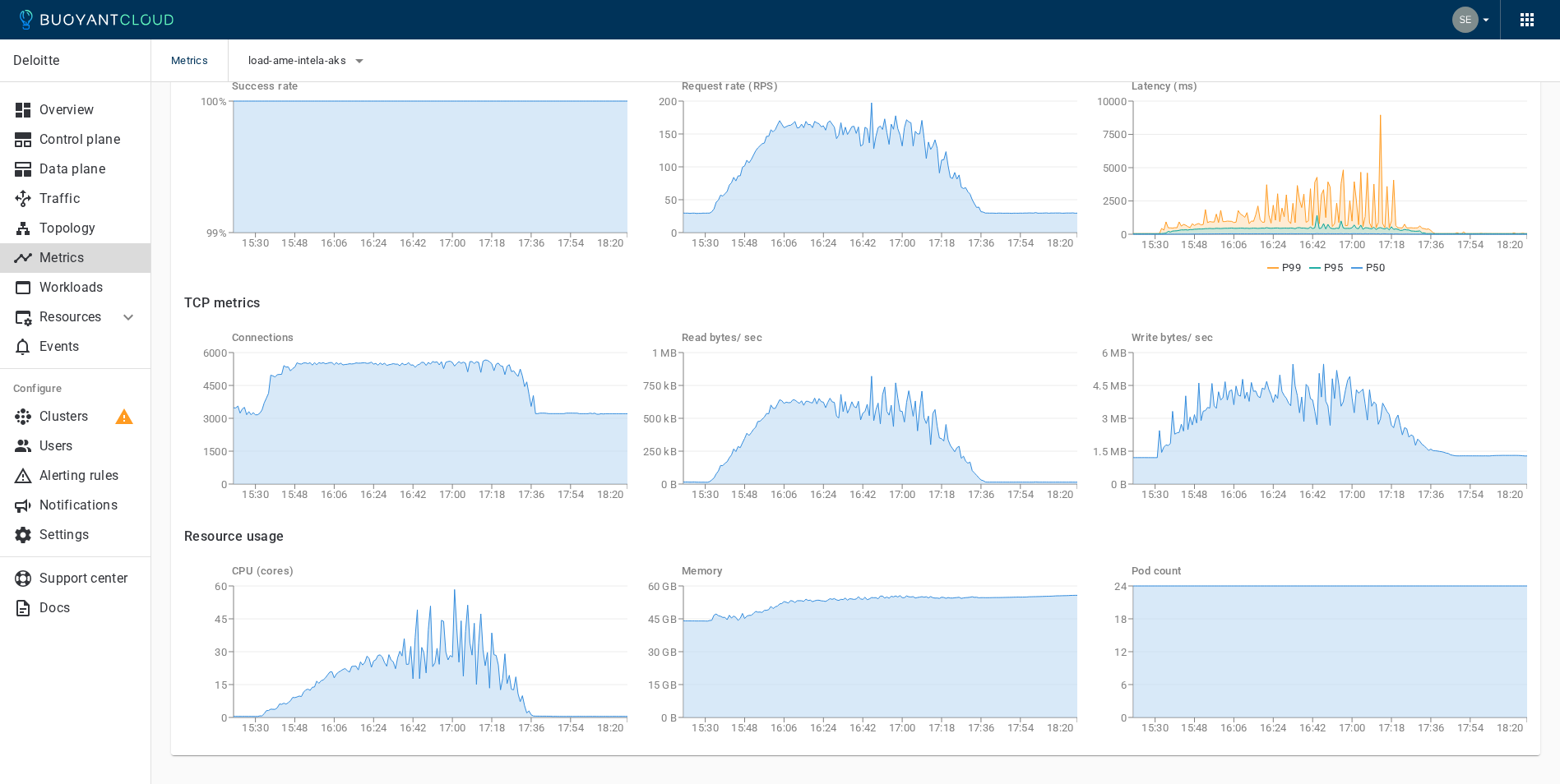
scroll to position [263, 0]
